Goal: Information Seeking & Learning: Learn about a topic

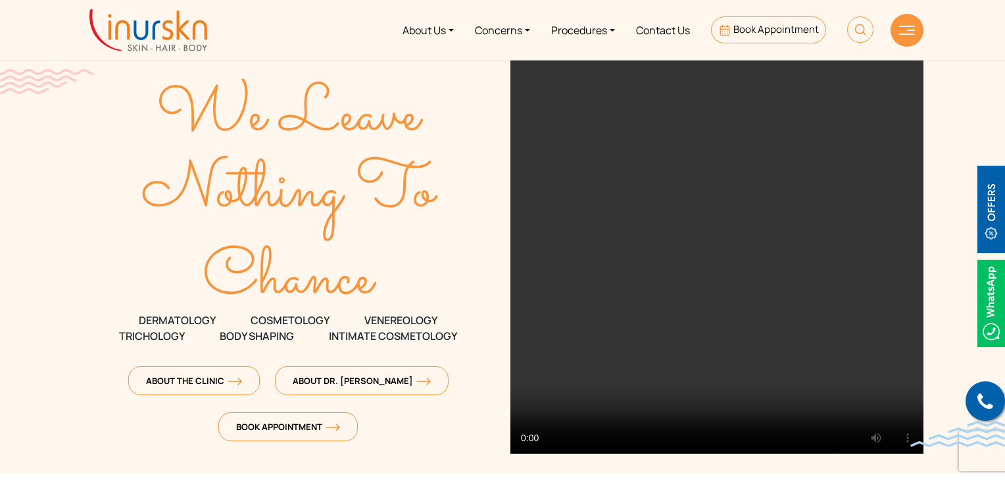
click at [867, 25] on img at bounding box center [860, 29] width 26 height 26
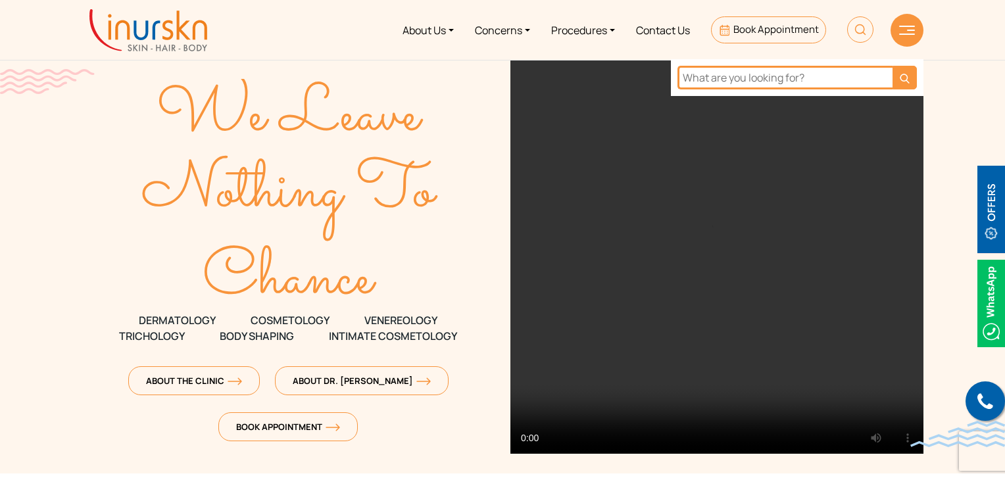
click at [755, 74] on input "text" at bounding box center [785, 78] width 215 height 24
type input "[MEDICAL_DATA]"
click at [893, 66] on button "submit" at bounding box center [905, 78] width 24 height 24
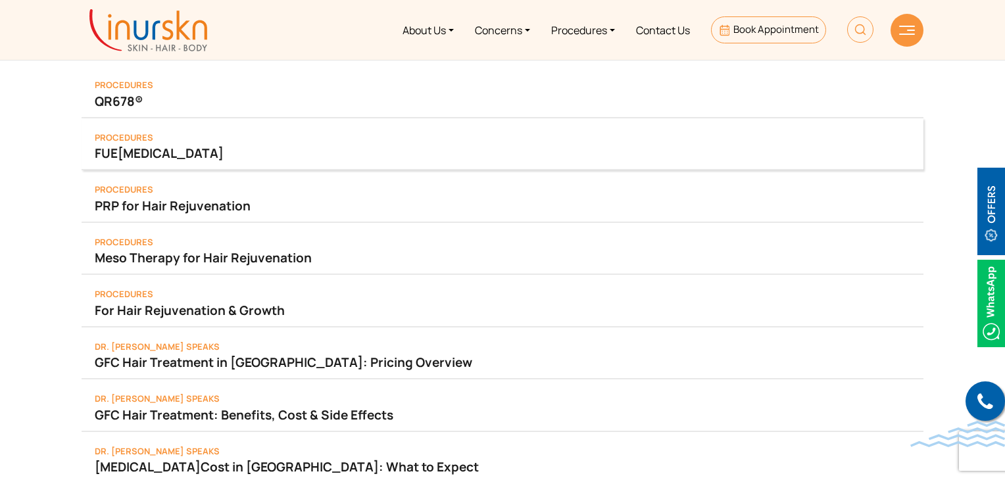
click at [168, 155] on span "Hair Transplant" at bounding box center [171, 153] width 106 height 17
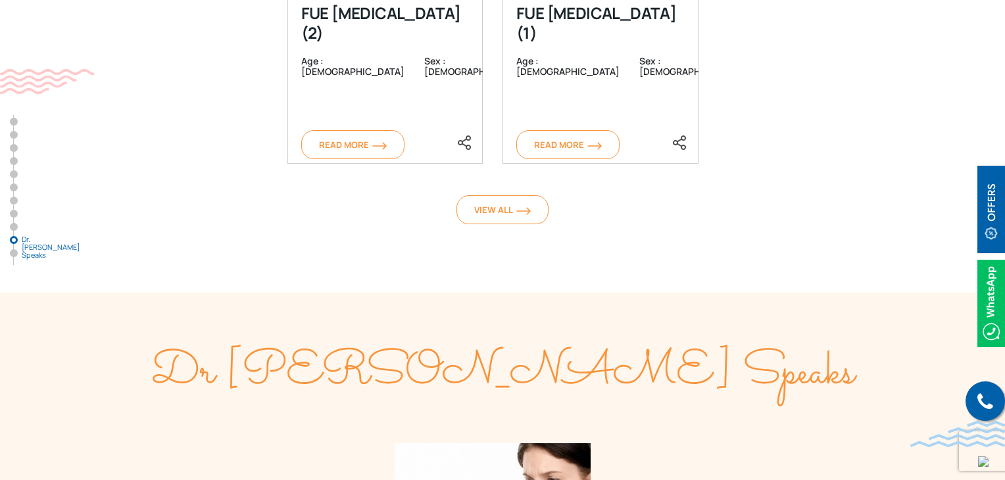
scroll to position [5844, 0]
